Goal: Task Accomplishment & Management: Use online tool/utility

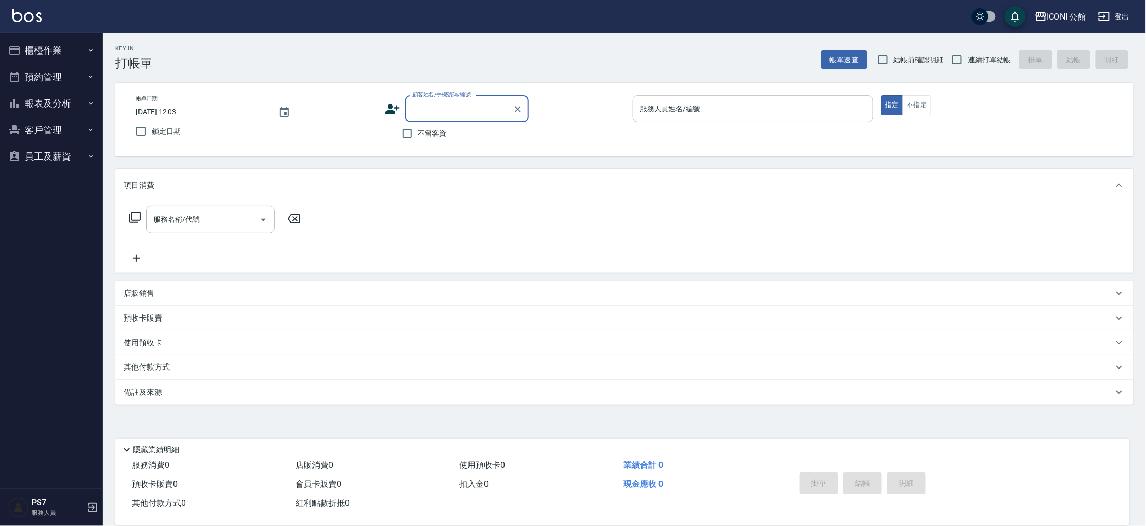
click at [709, 97] on div "服務人員姓名/編號" at bounding box center [752, 108] width 240 height 27
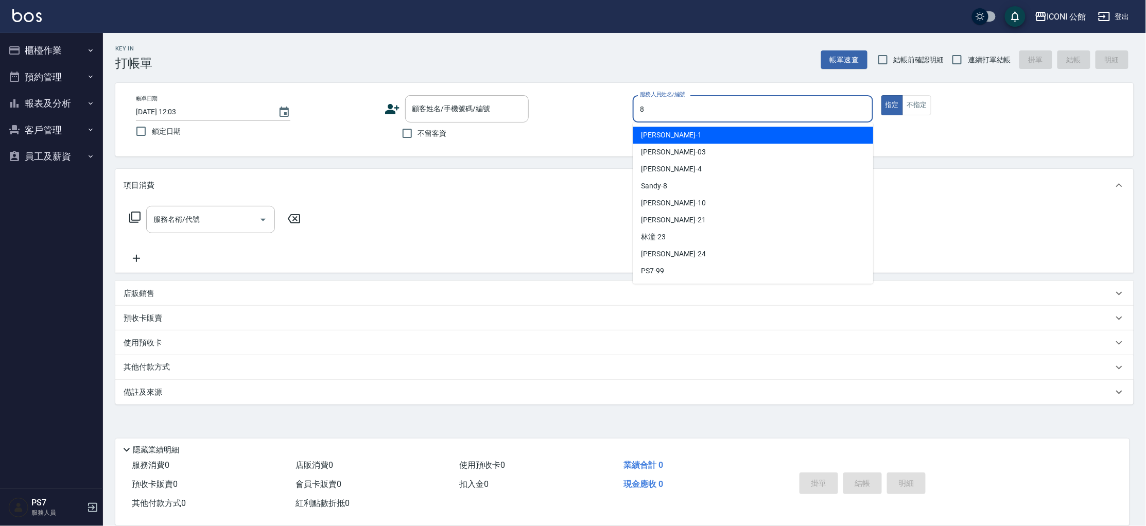
type input "Sandy-8"
type button "true"
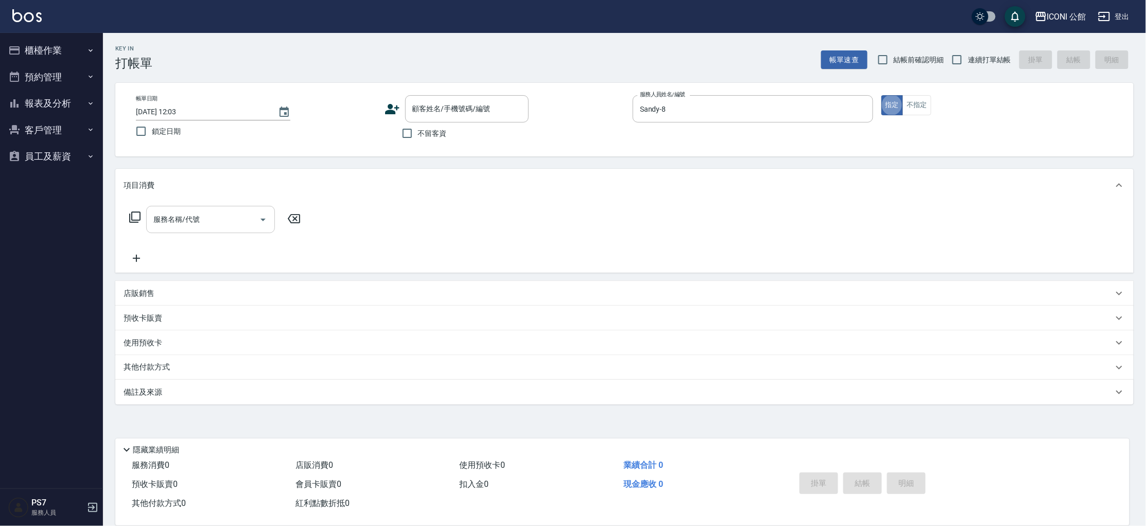
click at [236, 219] on input "服務名稱/代號" at bounding box center [203, 219] width 104 height 18
type input "設計染髮(402)"
type input "1280"
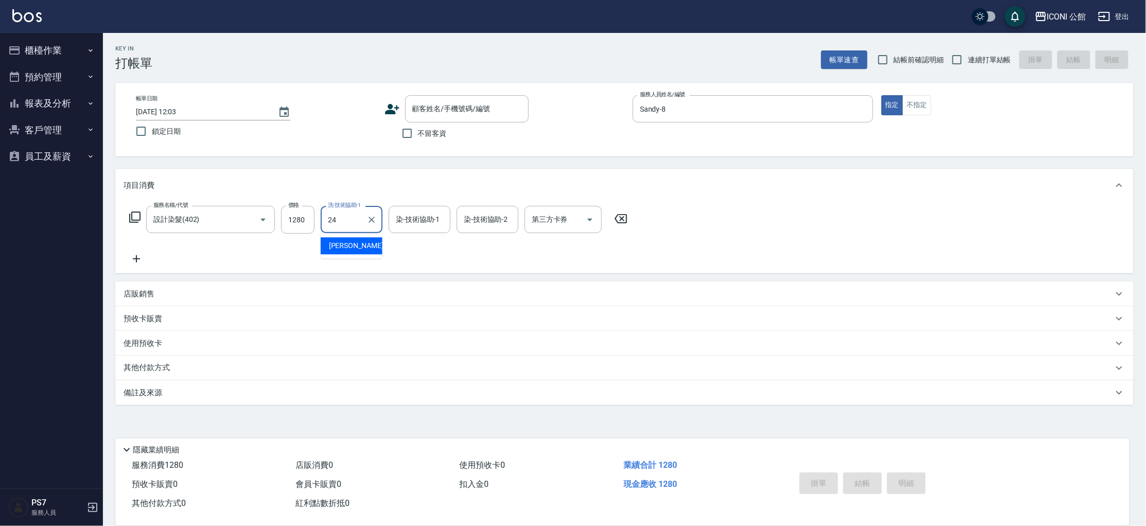
type input "[PERSON_NAME]-24"
type input "Sandy-8"
type input "[PERSON_NAME]-24"
click at [507, 213] on button "Clear" at bounding box center [507, 220] width 14 height 14
type input "Sandy-8"
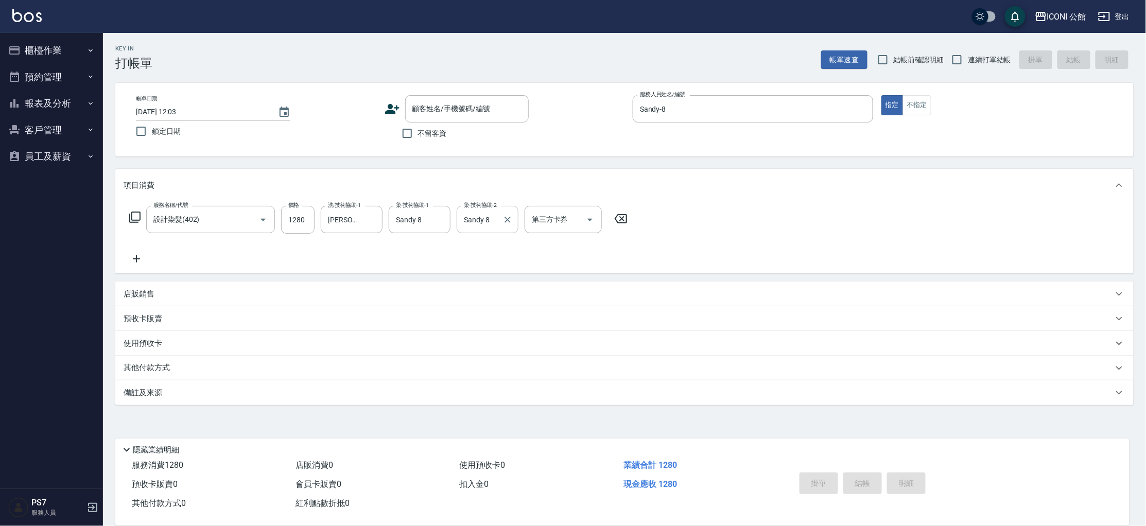
click at [137, 218] on icon at bounding box center [135, 217] width 12 height 12
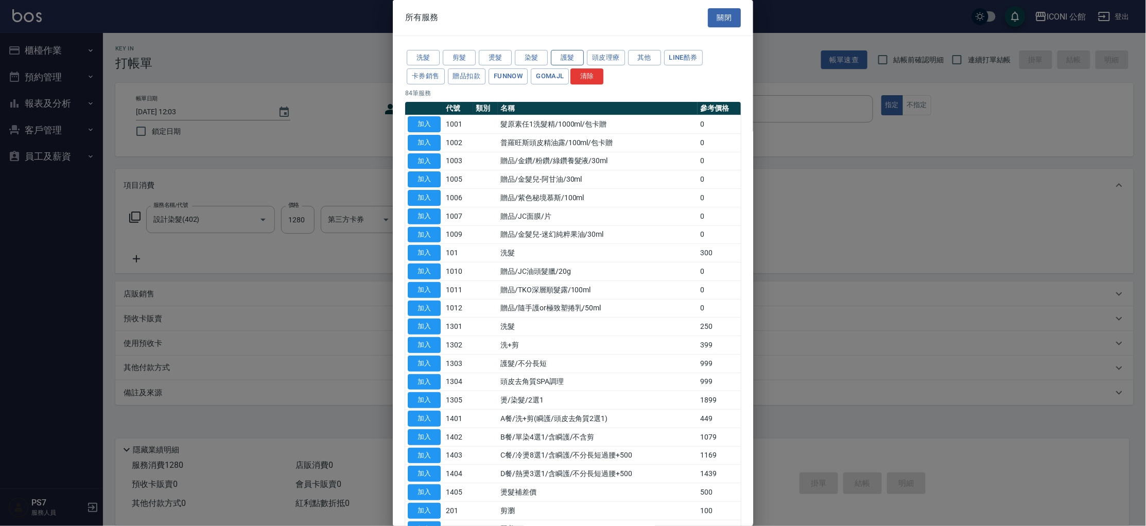
click at [563, 57] on button "護髮" at bounding box center [567, 58] width 33 height 16
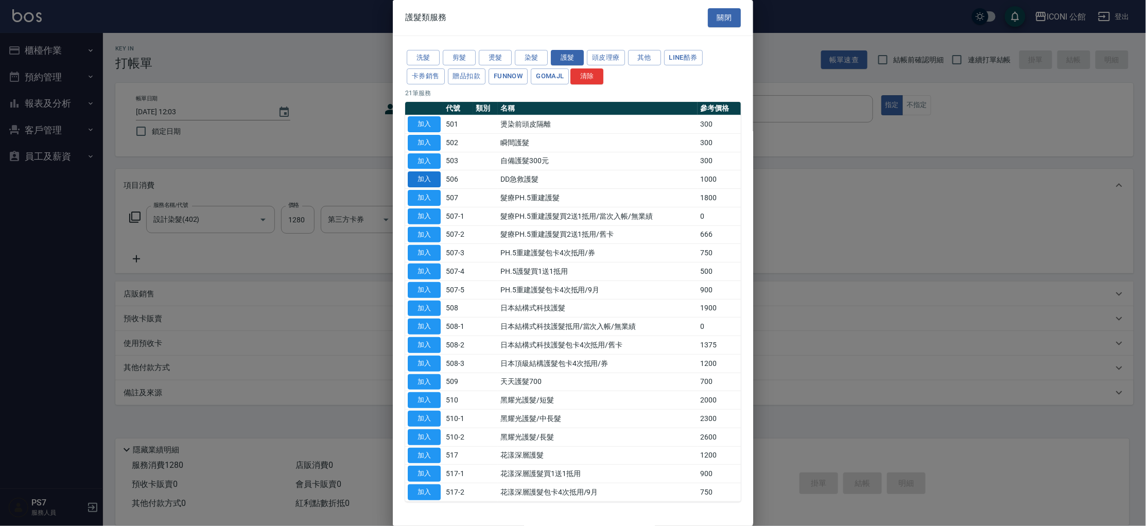
click at [431, 178] on button "加入" at bounding box center [424, 179] width 33 height 16
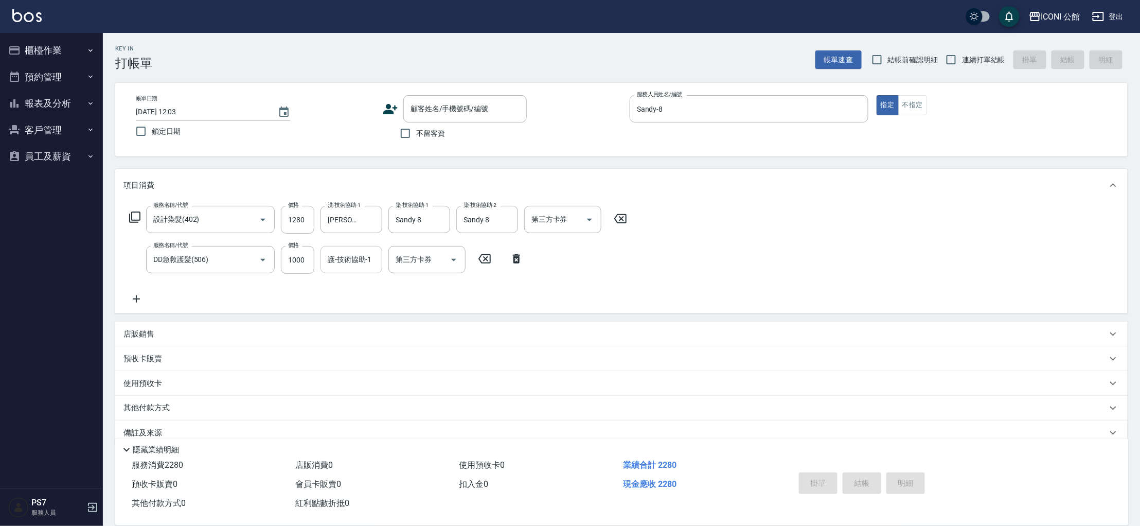
click at [338, 264] on input "護-技術協助-1" at bounding box center [351, 260] width 52 height 18
type input "[PERSON_NAME]-24"
click at [425, 134] on span "不留客資" at bounding box center [430, 133] width 29 height 11
click at [416, 134] on input "不留客資" at bounding box center [406, 133] width 22 height 22
checkbox input "true"
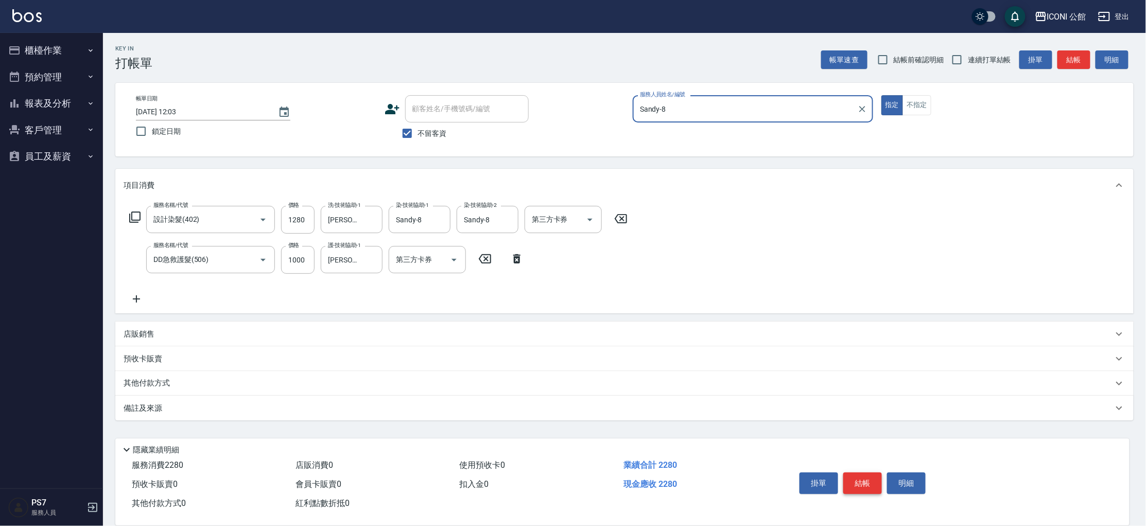
click at [862, 475] on button "結帳" at bounding box center [862, 483] width 39 height 22
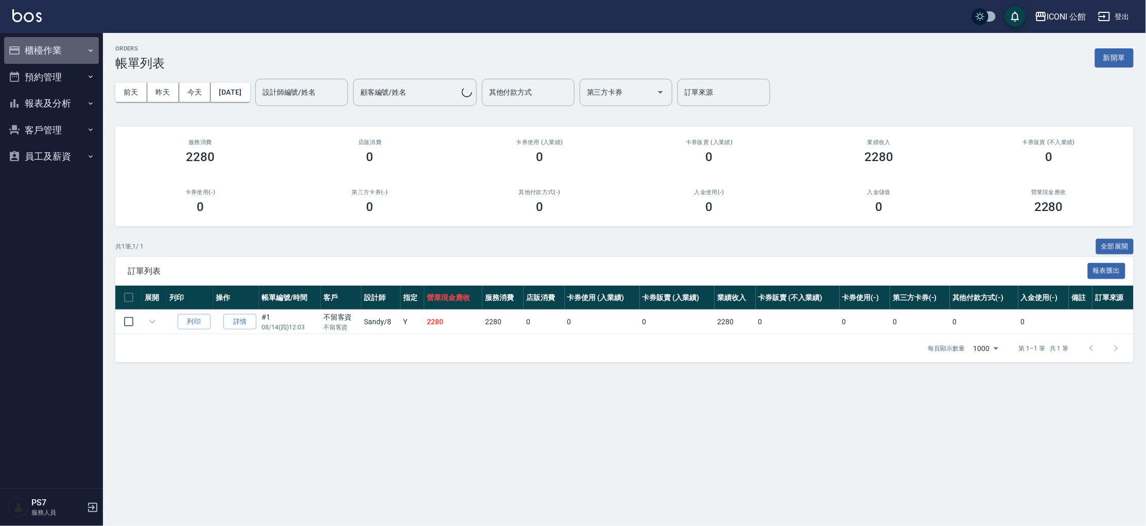
click at [59, 45] on button "櫃檯作業" at bounding box center [51, 50] width 95 height 27
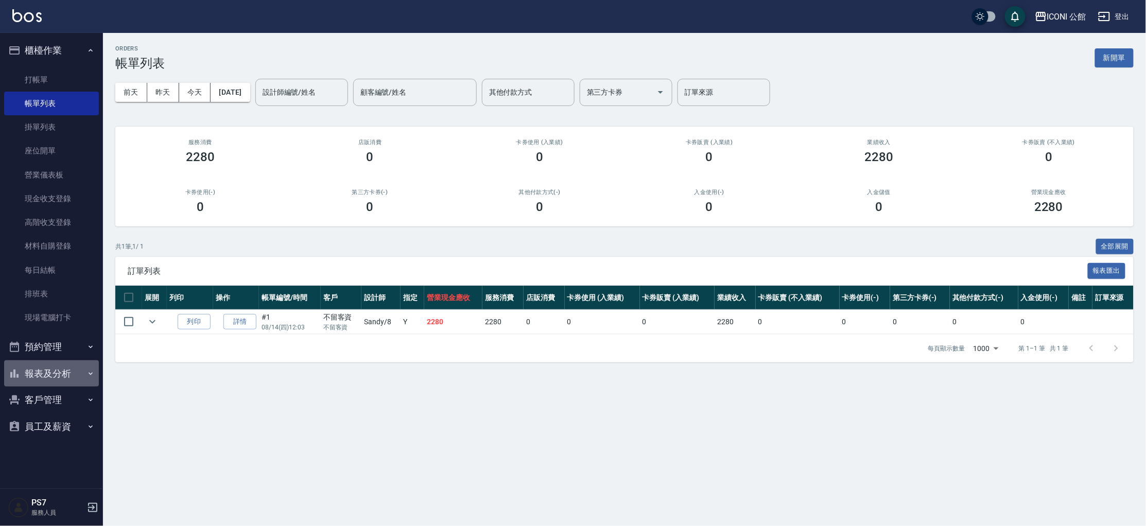
drag, startPoint x: 66, startPoint y: 376, endPoint x: 89, endPoint y: 389, distance: 26.5
click at [66, 376] on button "報表及分析" at bounding box center [51, 373] width 95 height 27
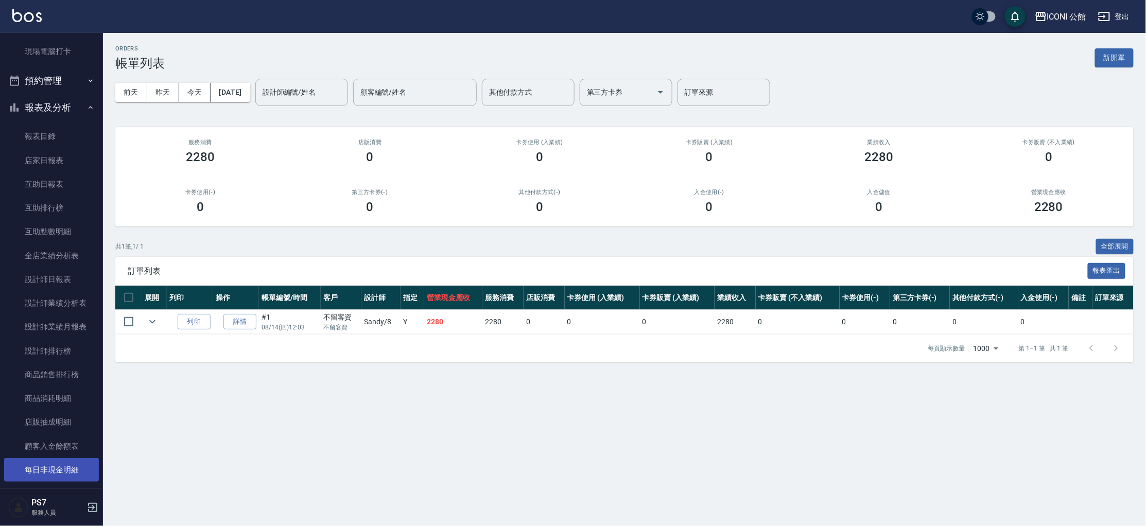
scroll to position [317, 0]
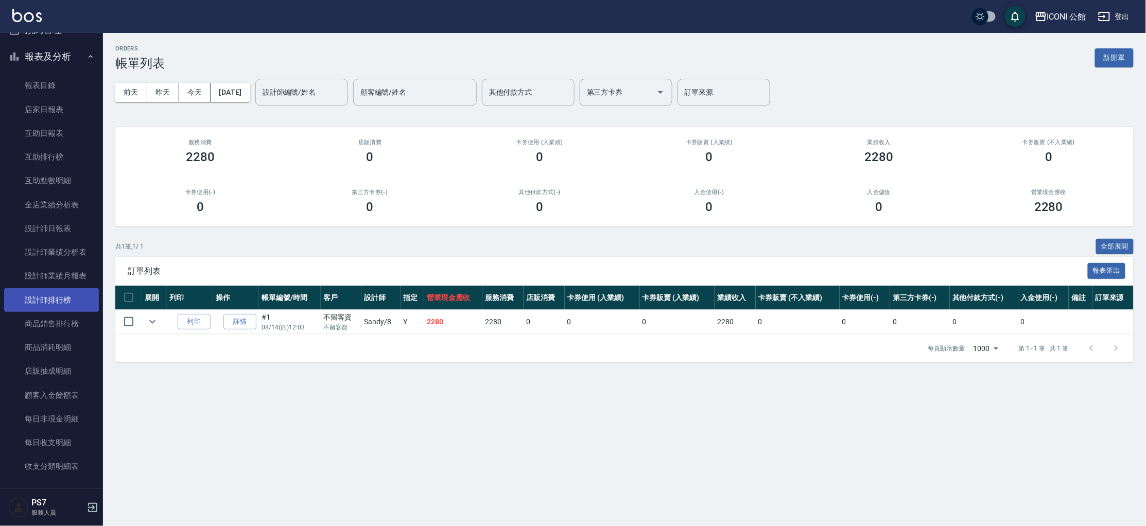
click at [93, 306] on link "設計師排行榜" at bounding box center [51, 300] width 95 height 24
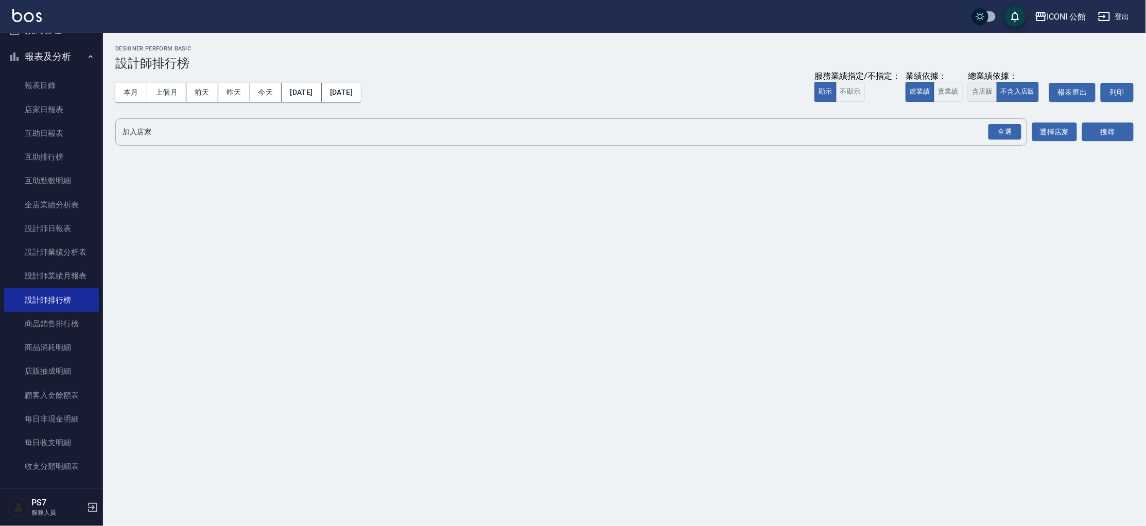
click at [983, 92] on button "含店販" at bounding box center [982, 92] width 29 height 20
click at [1019, 133] on div "全選" at bounding box center [1004, 132] width 33 height 16
click at [1110, 136] on button "搜尋" at bounding box center [1107, 132] width 51 height 19
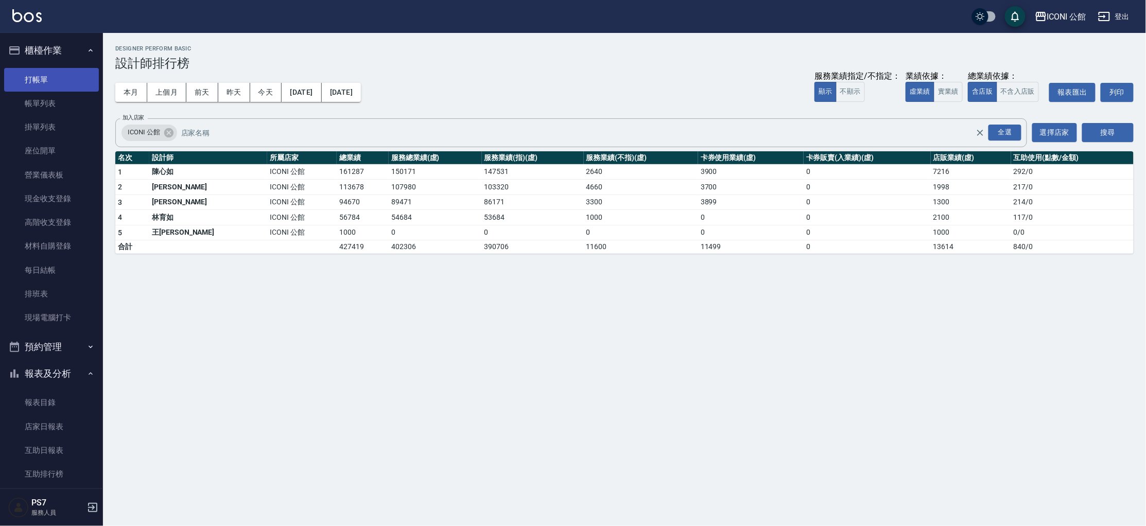
click at [82, 87] on link "打帳單" at bounding box center [51, 80] width 95 height 24
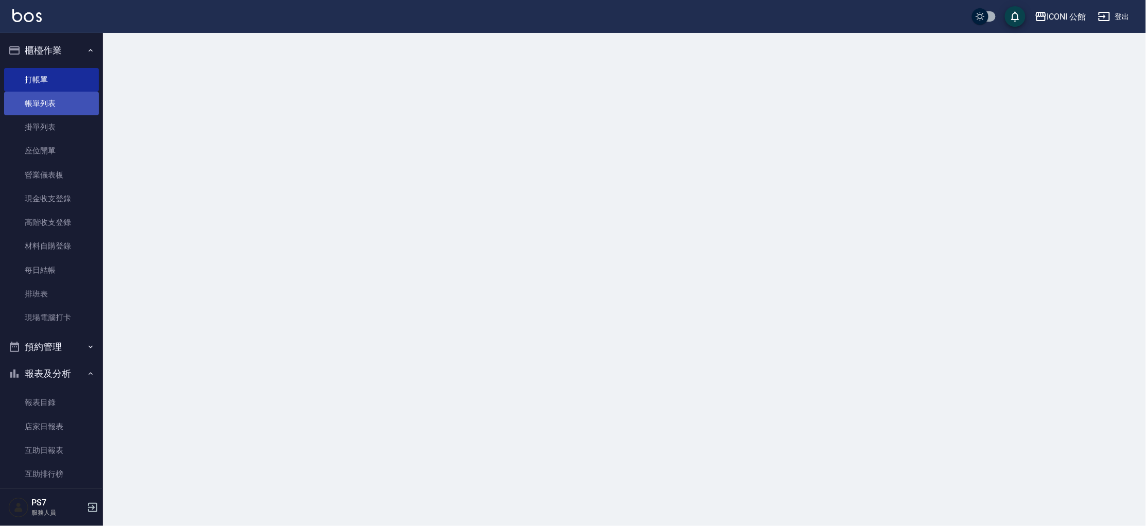
click at [83, 101] on link "帳單列表" at bounding box center [51, 104] width 95 height 24
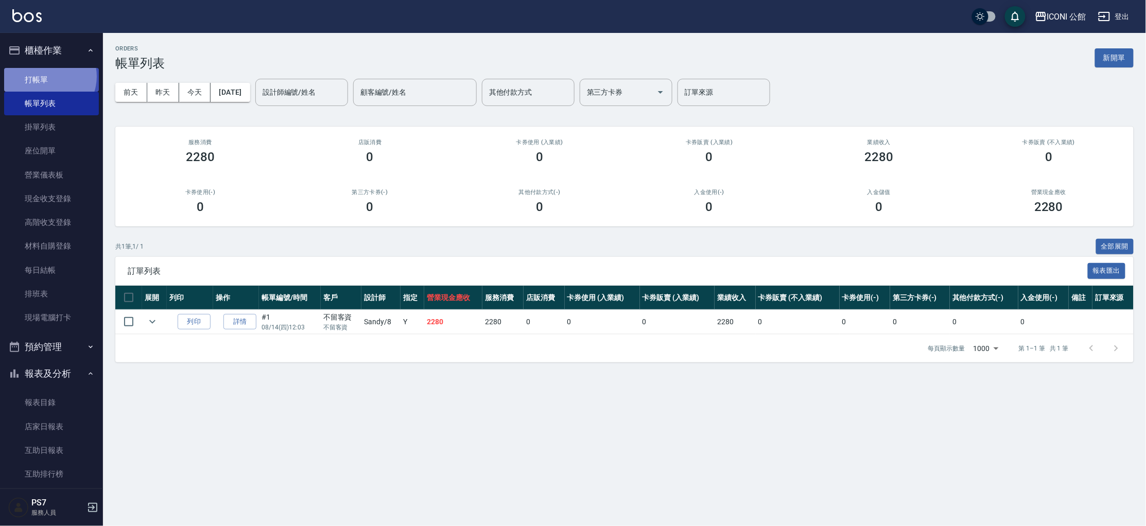
click at [45, 76] on link "打帳單" at bounding box center [51, 80] width 95 height 24
